Goal: Task Accomplishment & Management: Use online tool/utility

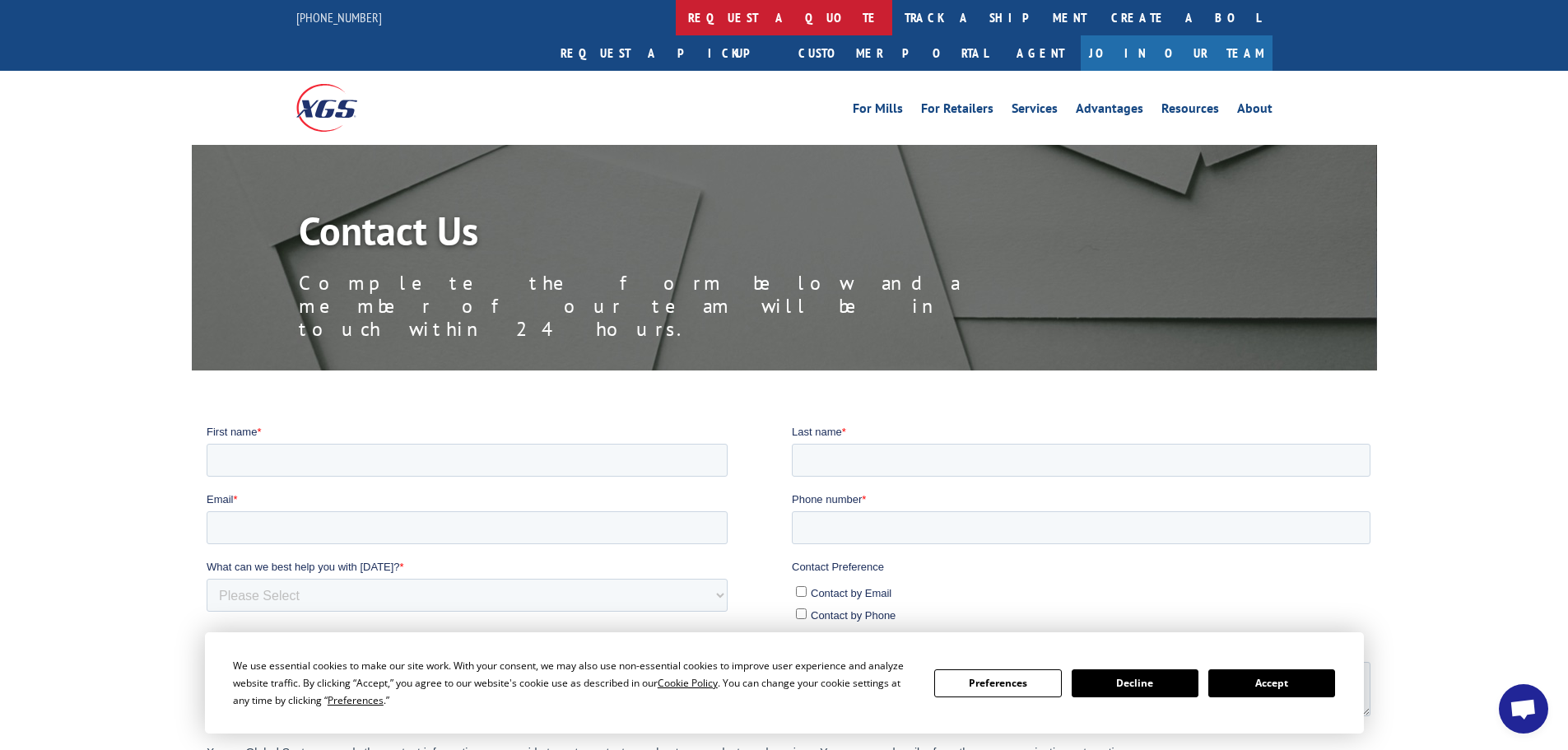
click at [676, 9] on link "request a quote" at bounding box center [784, 17] width 216 height 35
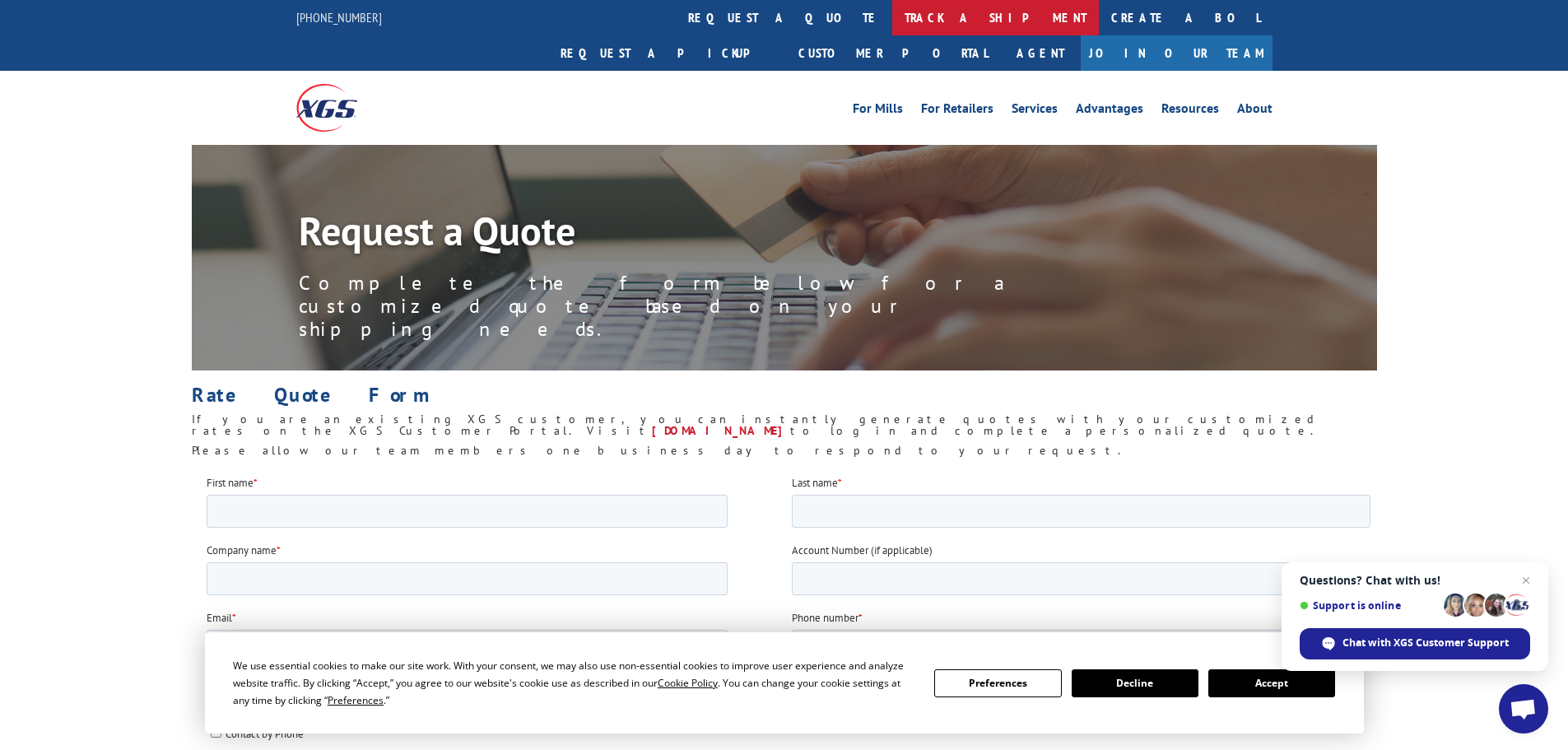
click at [892, 16] on link "track a shipment" at bounding box center [995, 17] width 207 height 35
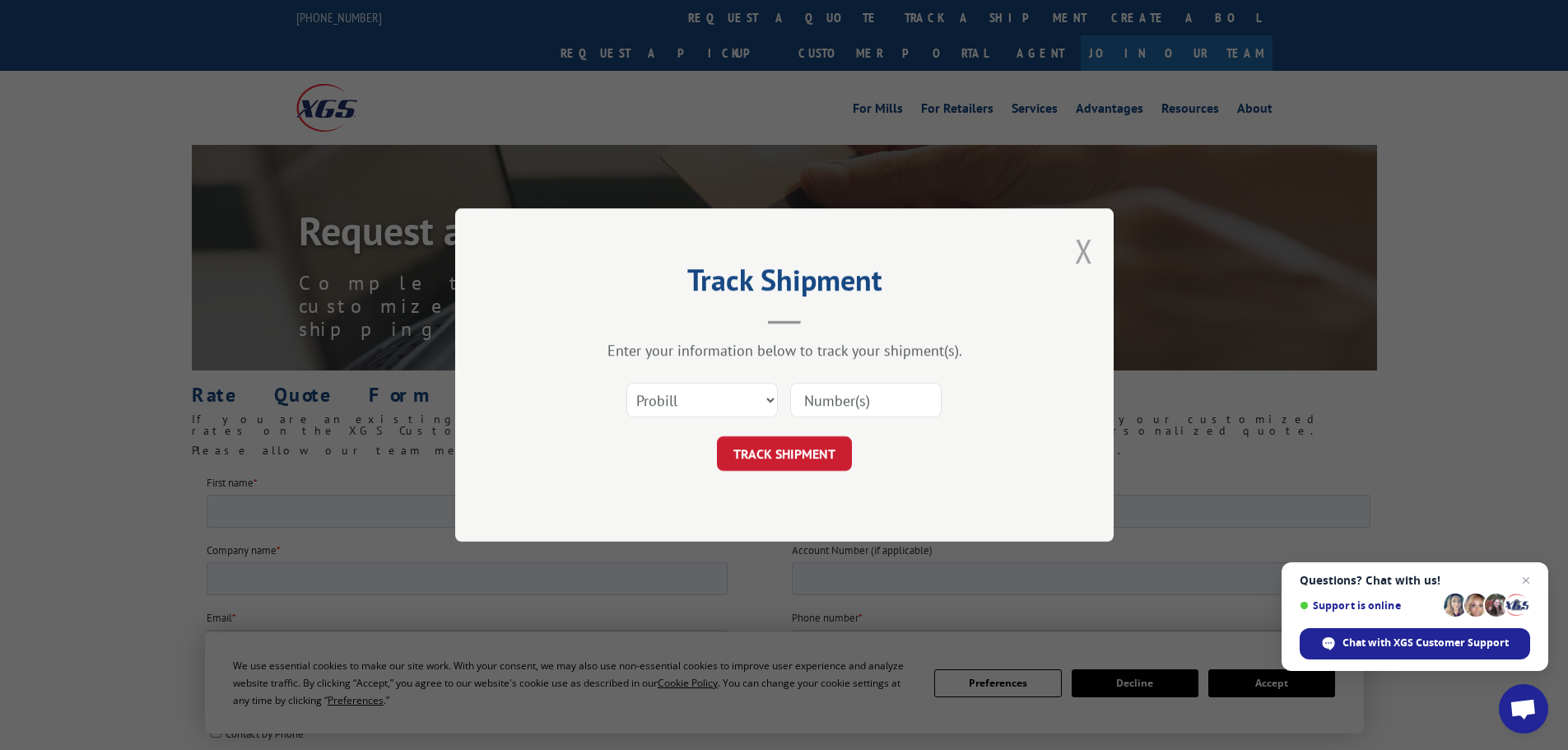
click at [1089, 240] on button "Close modal" at bounding box center [1084, 250] width 18 height 43
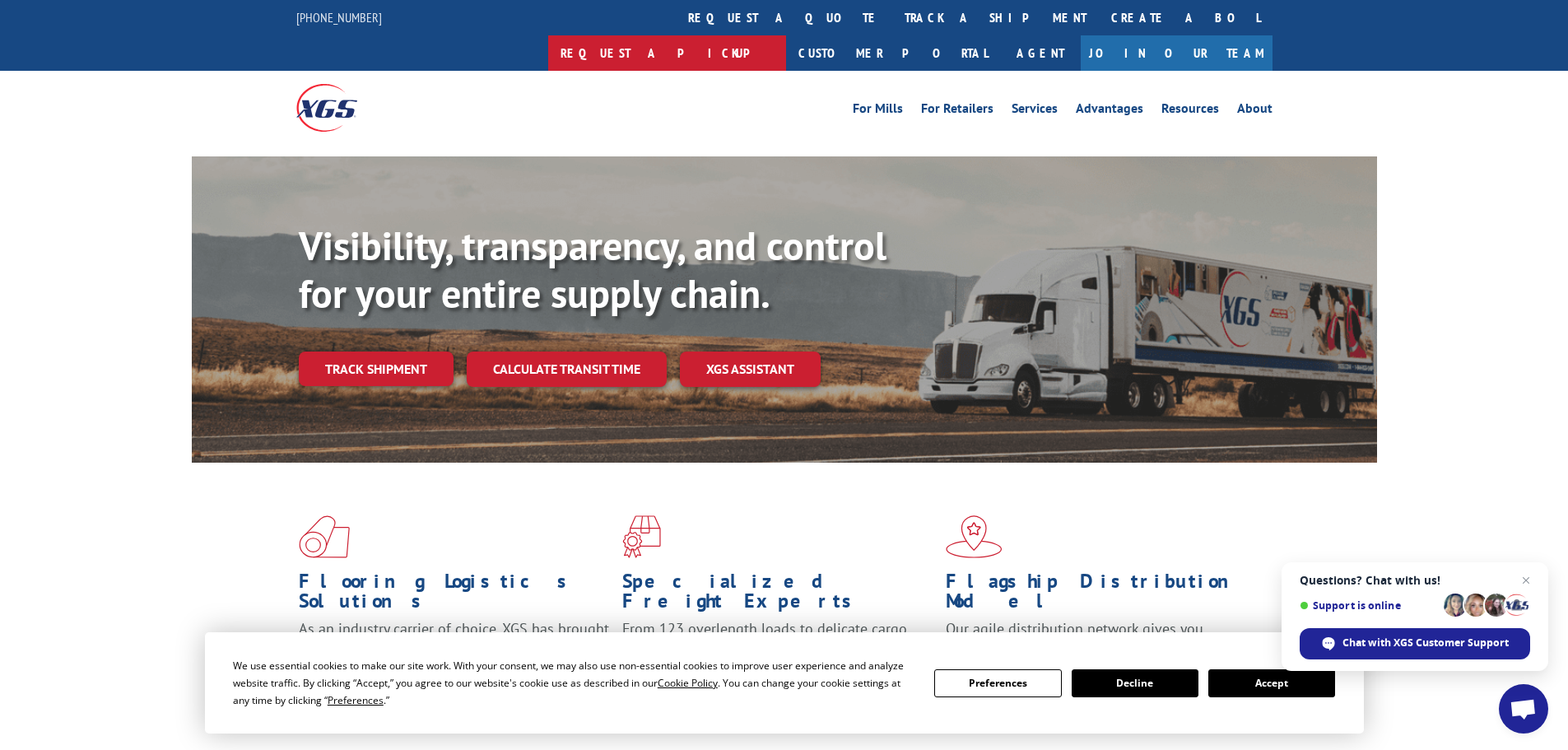
click at [786, 35] on link "Request a pickup" at bounding box center [667, 52] width 238 height 35
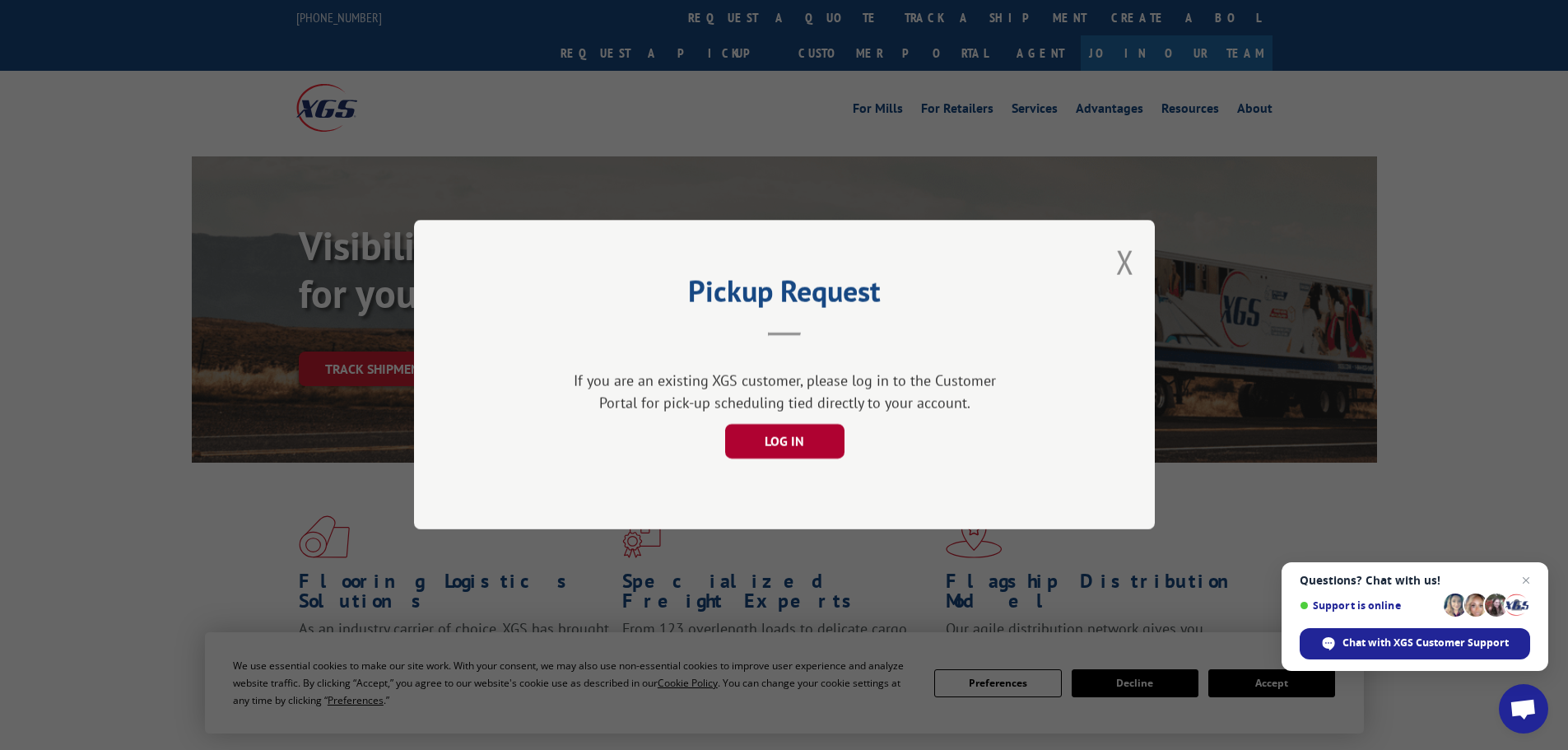
click at [758, 430] on button "LOG IN" at bounding box center [784, 441] width 119 height 35
click at [1129, 265] on button "Close modal" at bounding box center [1125, 262] width 18 height 43
